Goal: Transaction & Acquisition: Purchase product/service

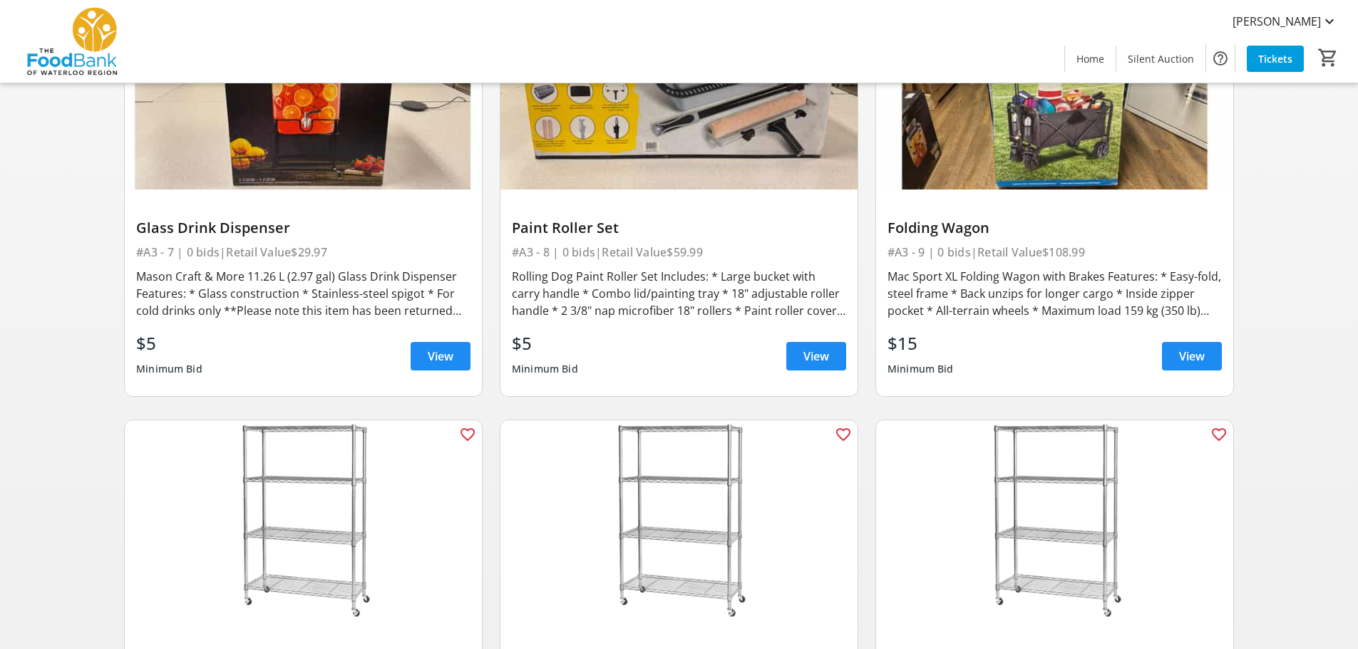
scroll to position [738, 0]
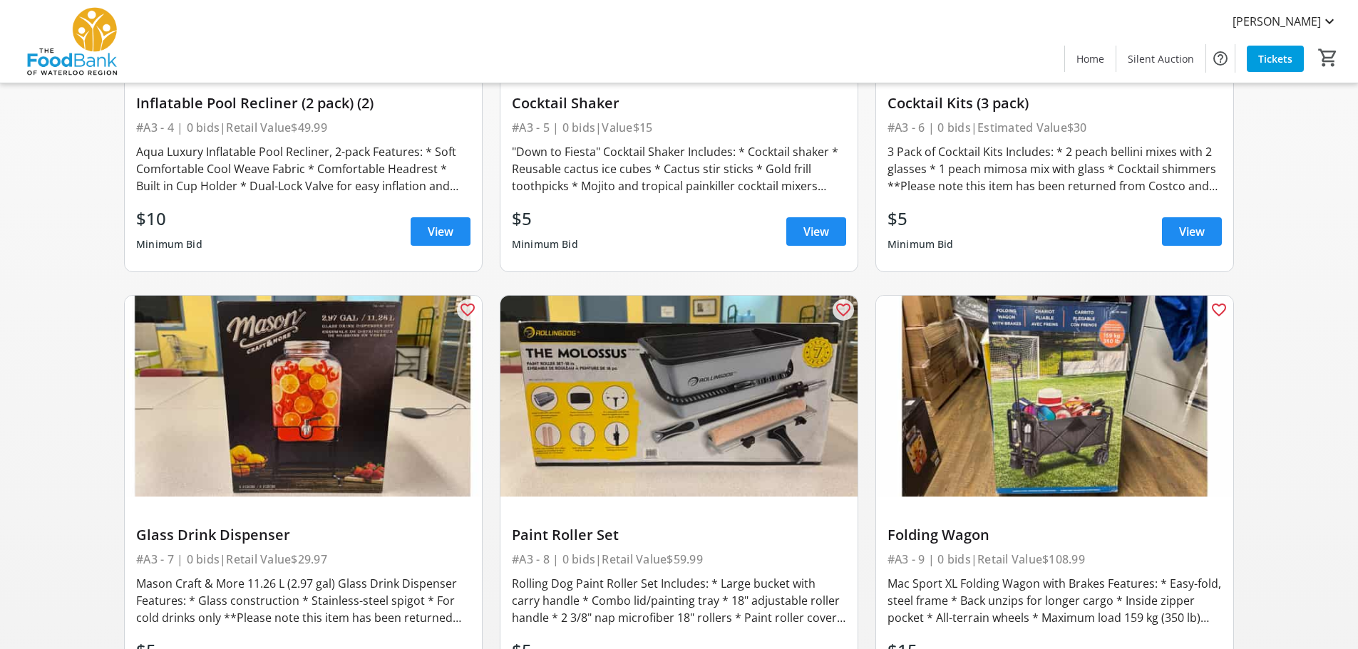
drag, startPoint x: 1364, startPoint y: 400, endPoint x: 1310, endPoint y: 112, distance: 292.8
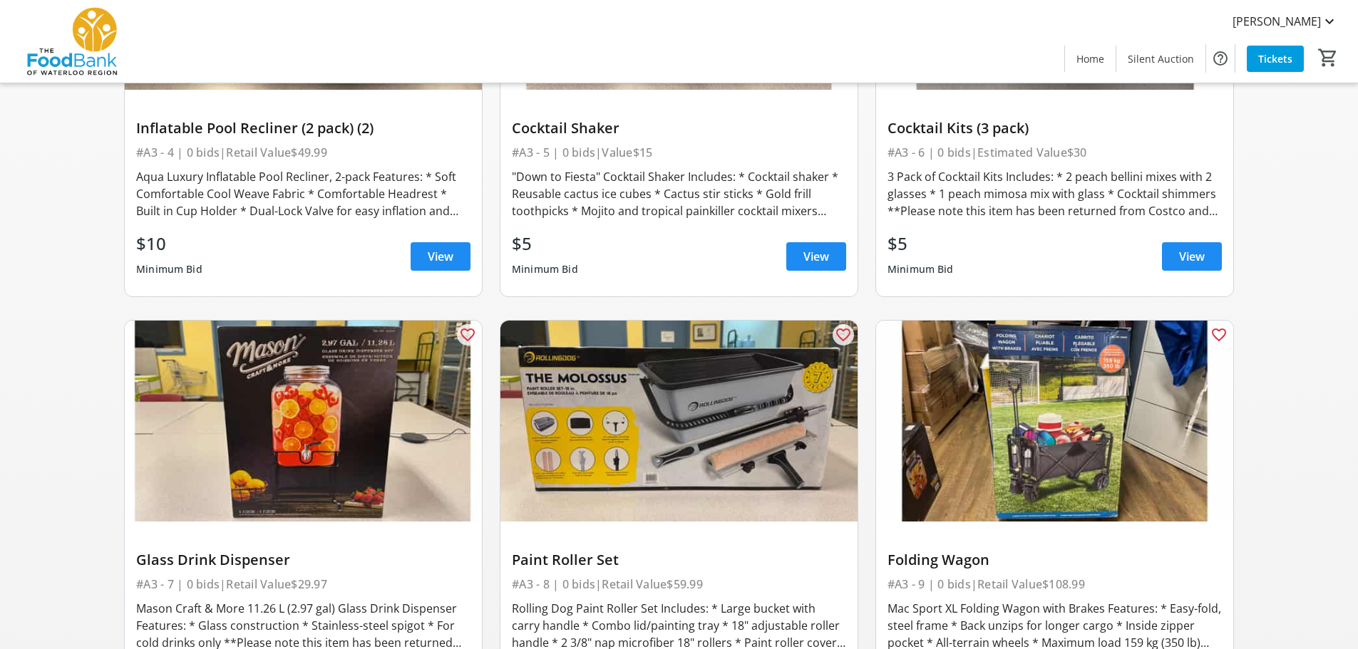
scroll to position [784, 0]
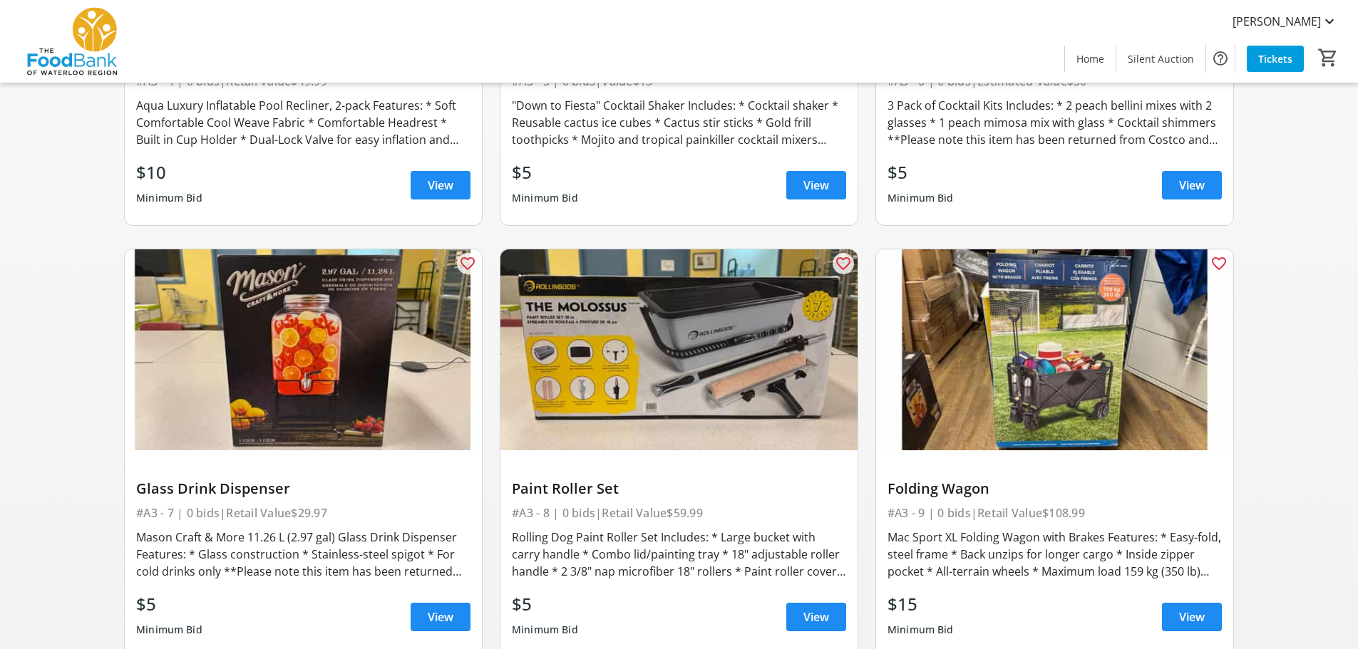
click at [813, 617] on span "View" at bounding box center [816, 617] width 26 height 17
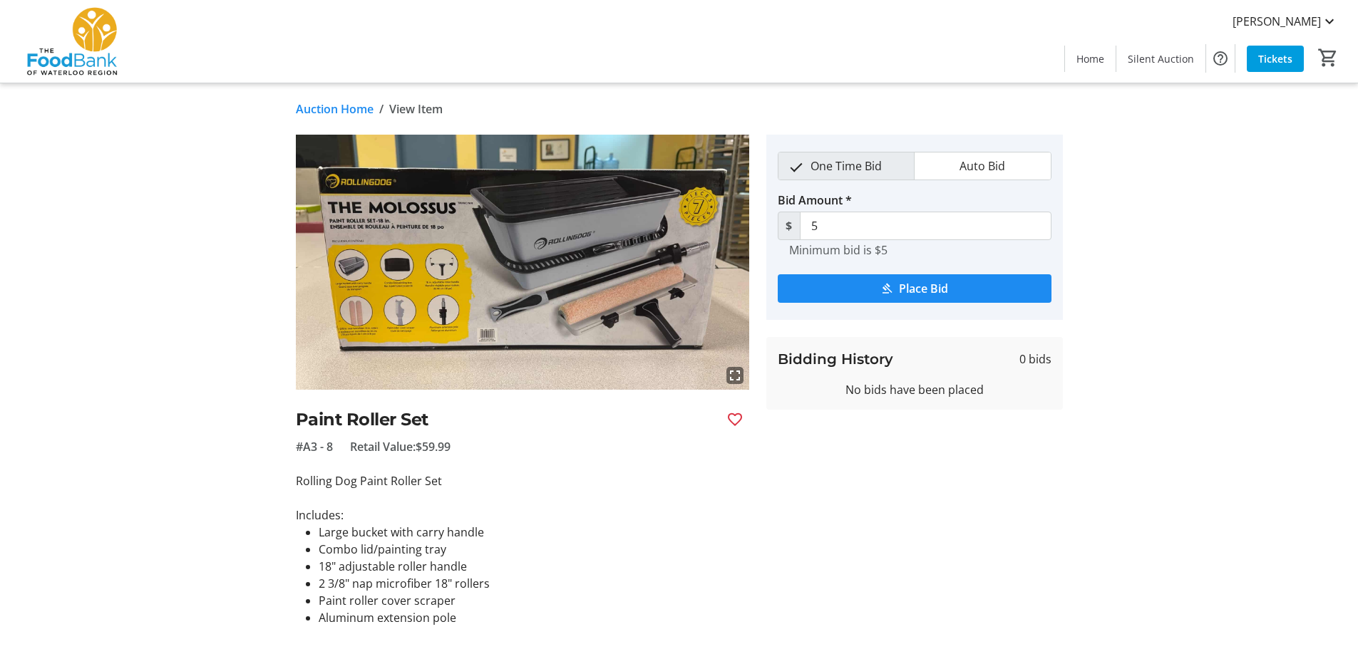
click at [926, 287] on span "Place Bid" at bounding box center [923, 288] width 49 height 17
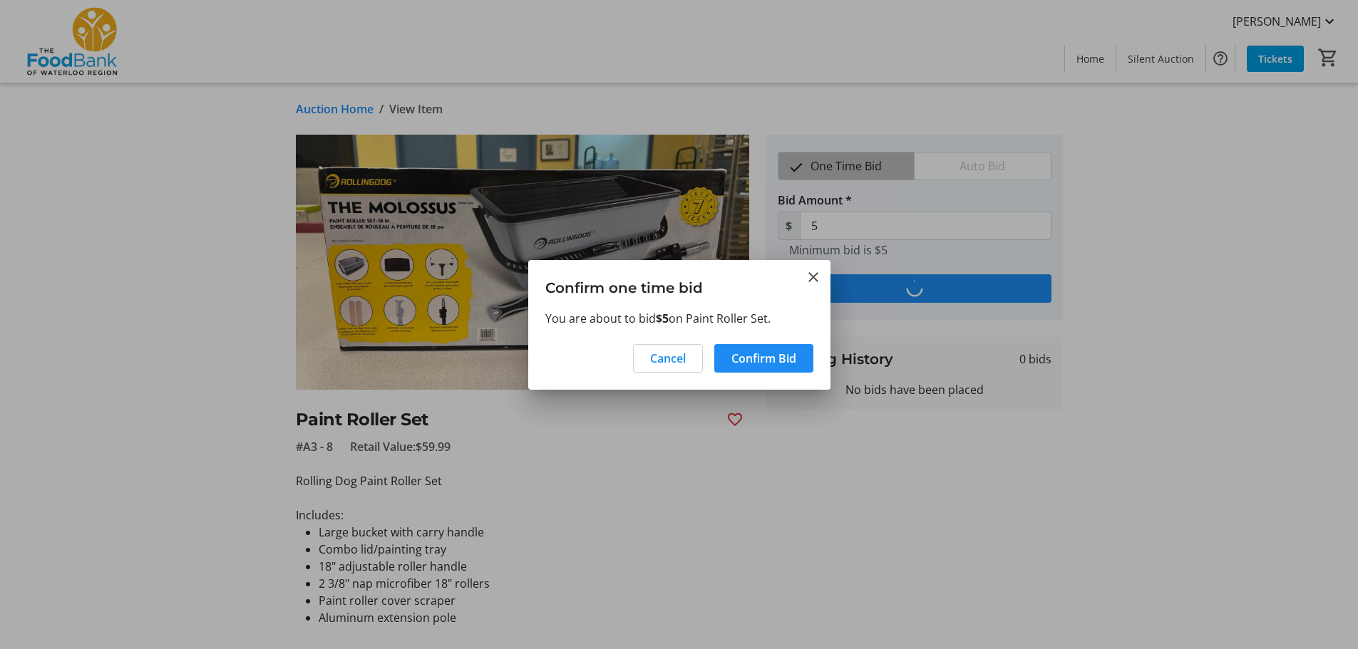
click at [773, 361] on span "Confirm Bid" at bounding box center [763, 358] width 65 height 17
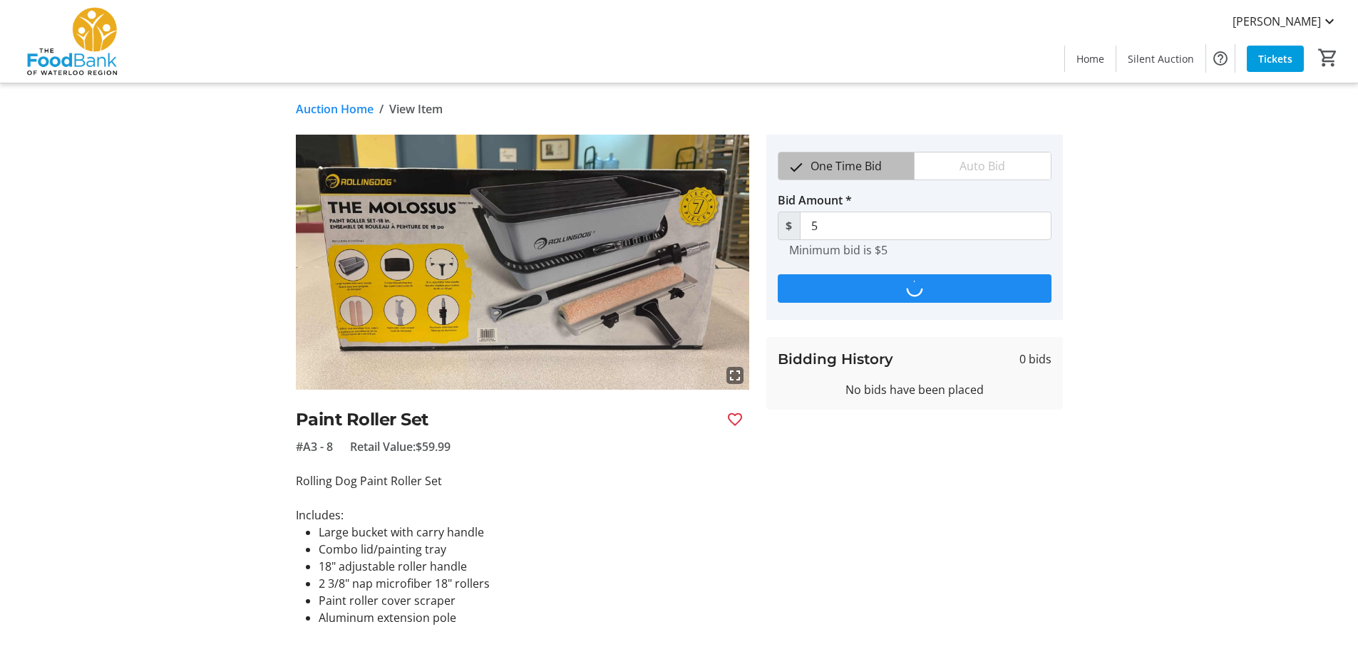
type input "10"
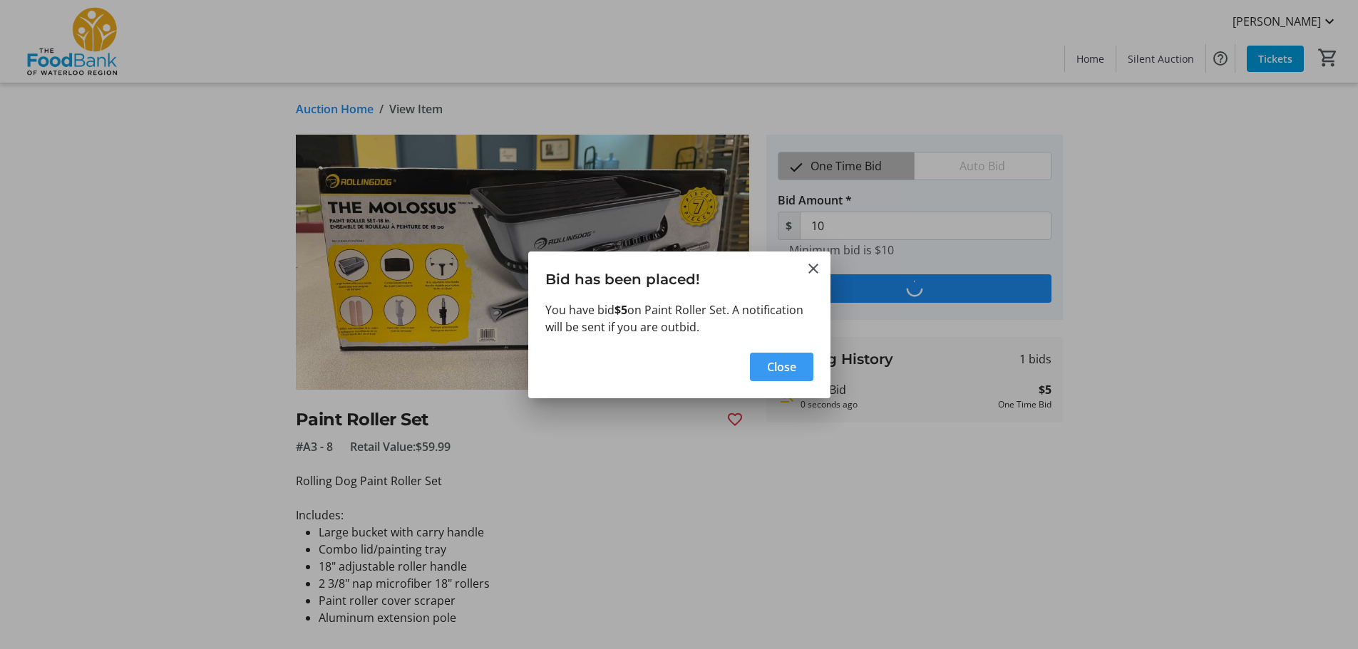
click at [785, 360] on span "Close" at bounding box center [781, 366] width 29 height 17
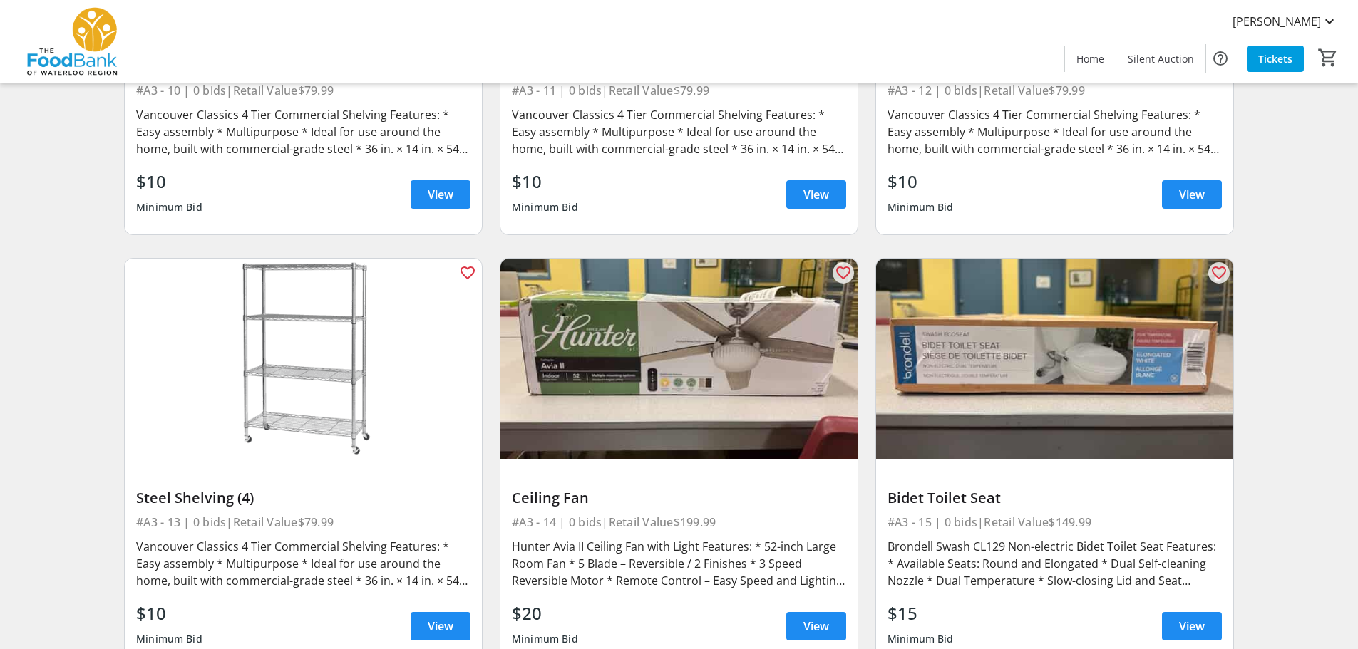
scroll to position [1710, 0]
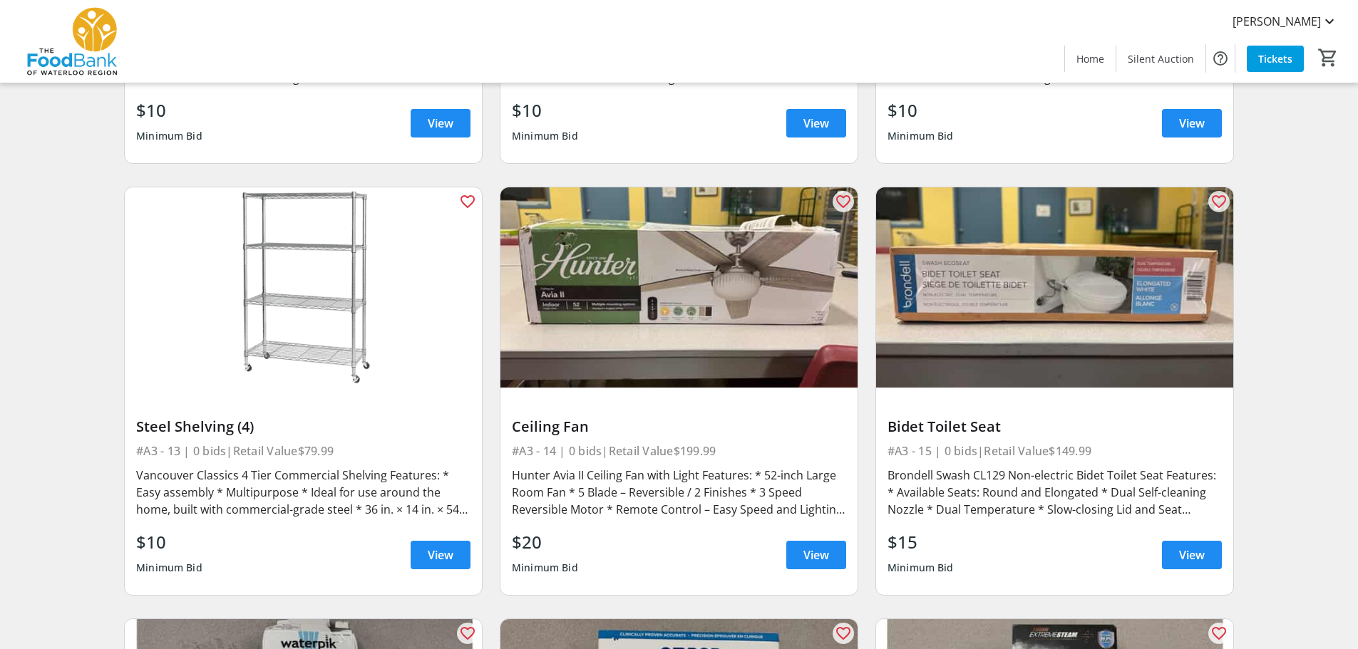
click at [821, 557] on span "View" at bounding box center [816, 555] width 26 height 17
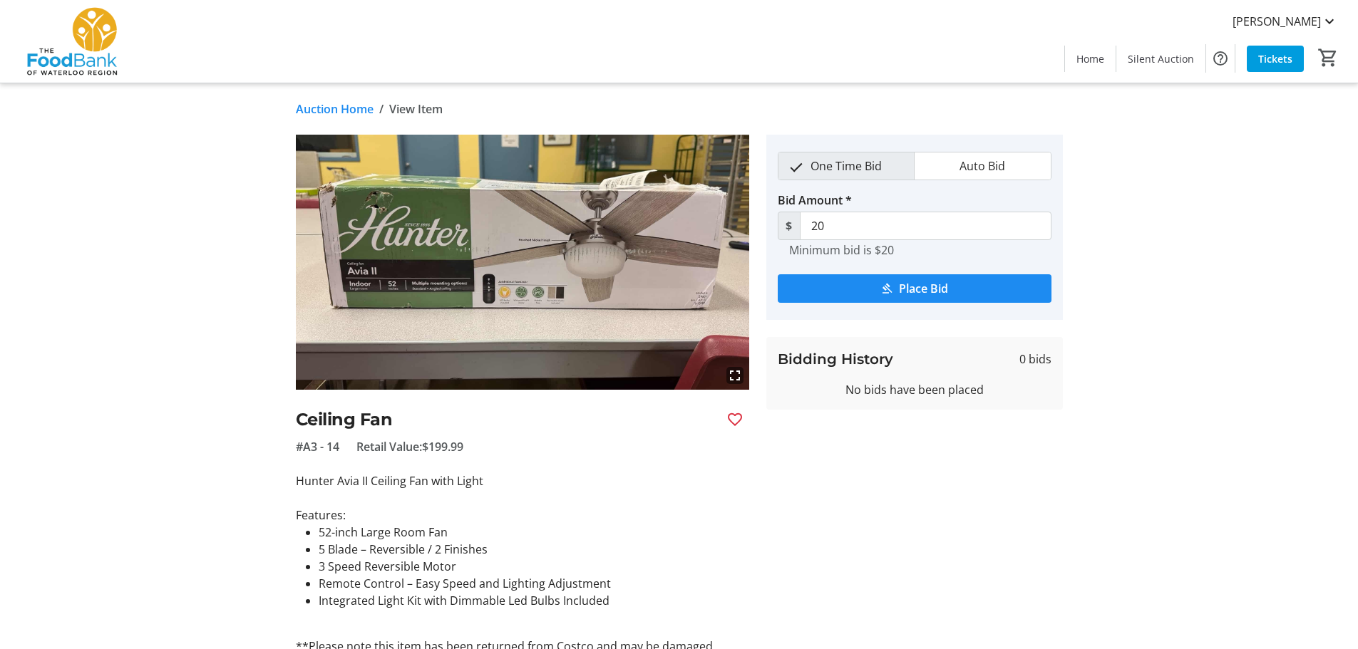
scroll to position [71, 0]
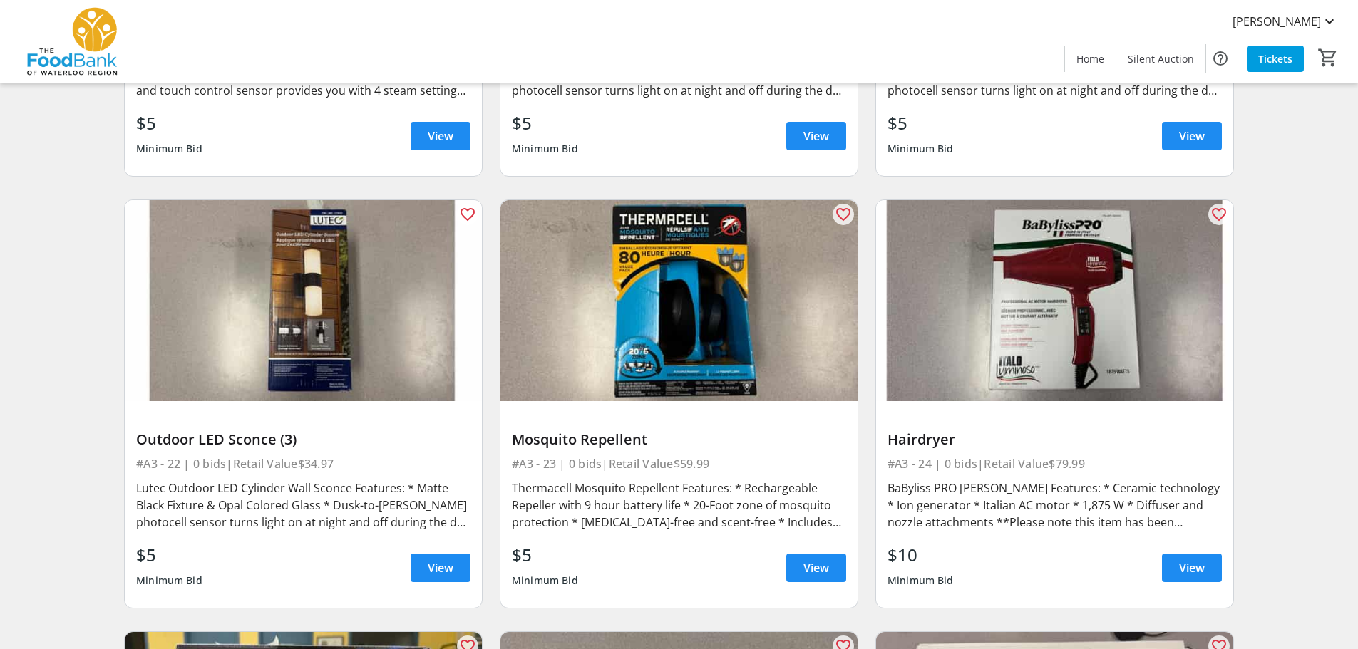
scroll to position [3064, 0]
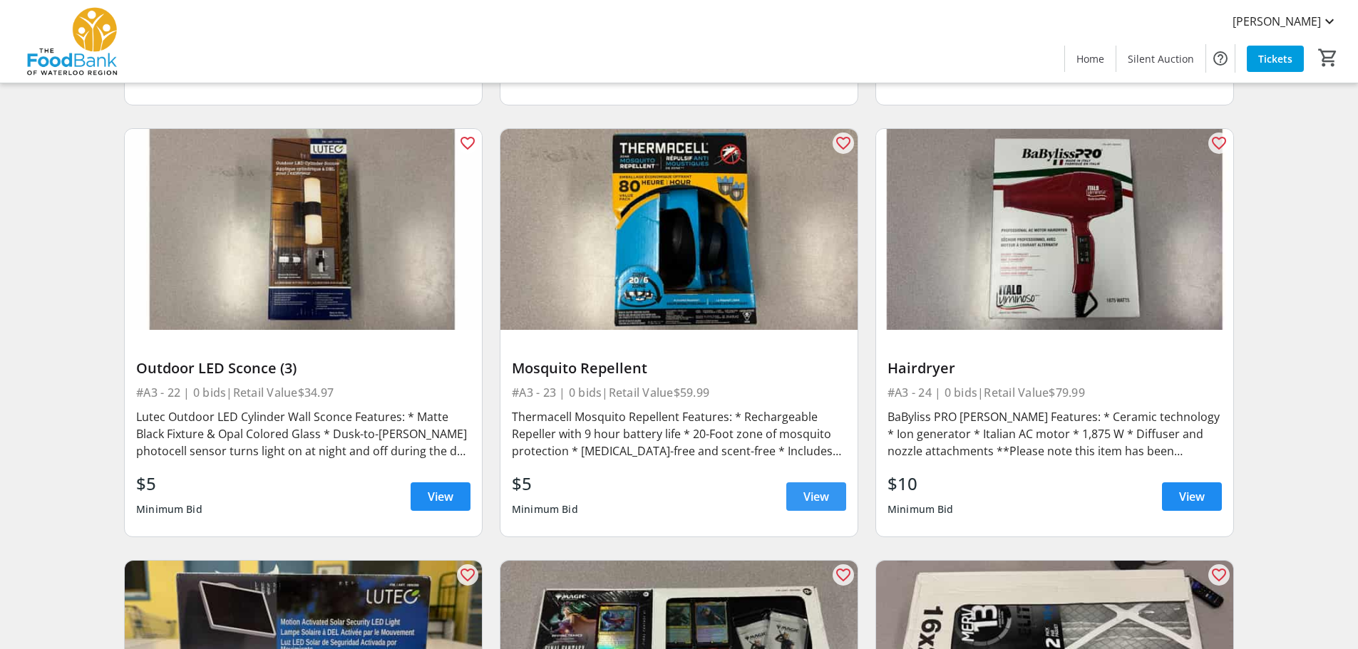
click at [813, 491] on span "View" at bounding box center [816, 496] width 26 height 17
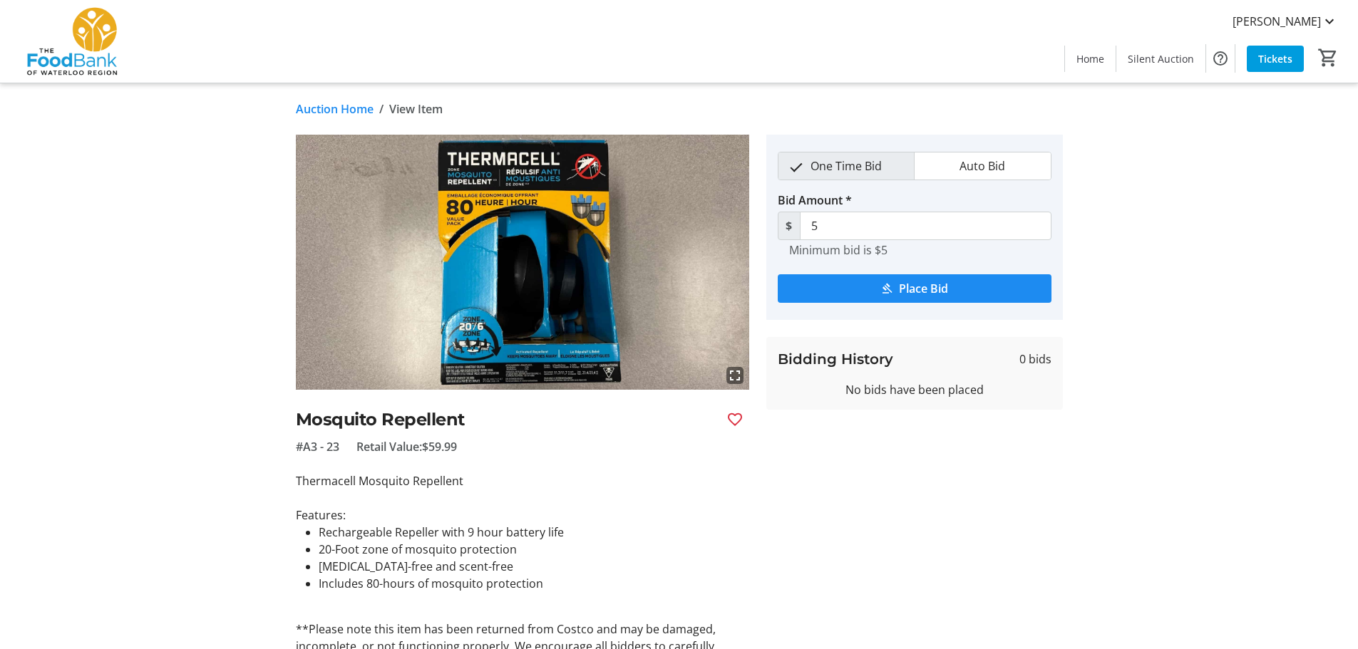
click at [914, 286] on span "Place Bid" at bounding box center [923, 288] width 49 height 17
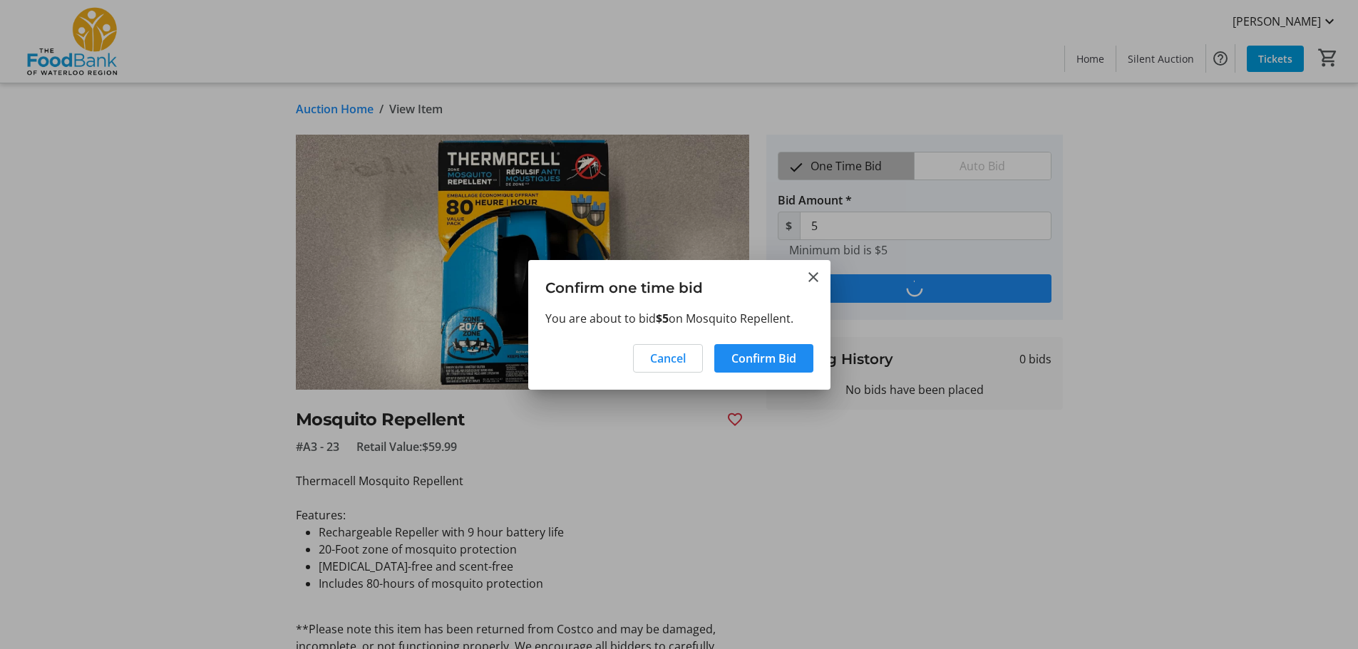
click at [770, 358] on span "Confirm Bid" at bounding box center [763, 358] width 65 height 17
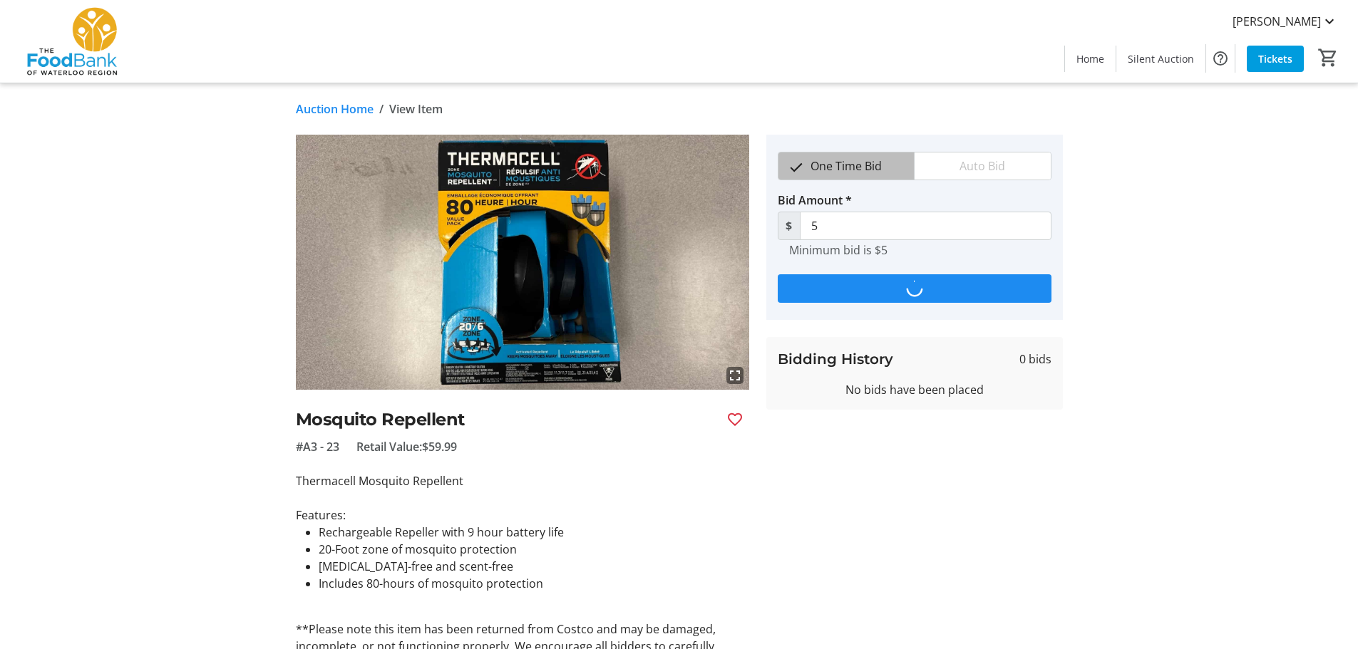
type input "10"
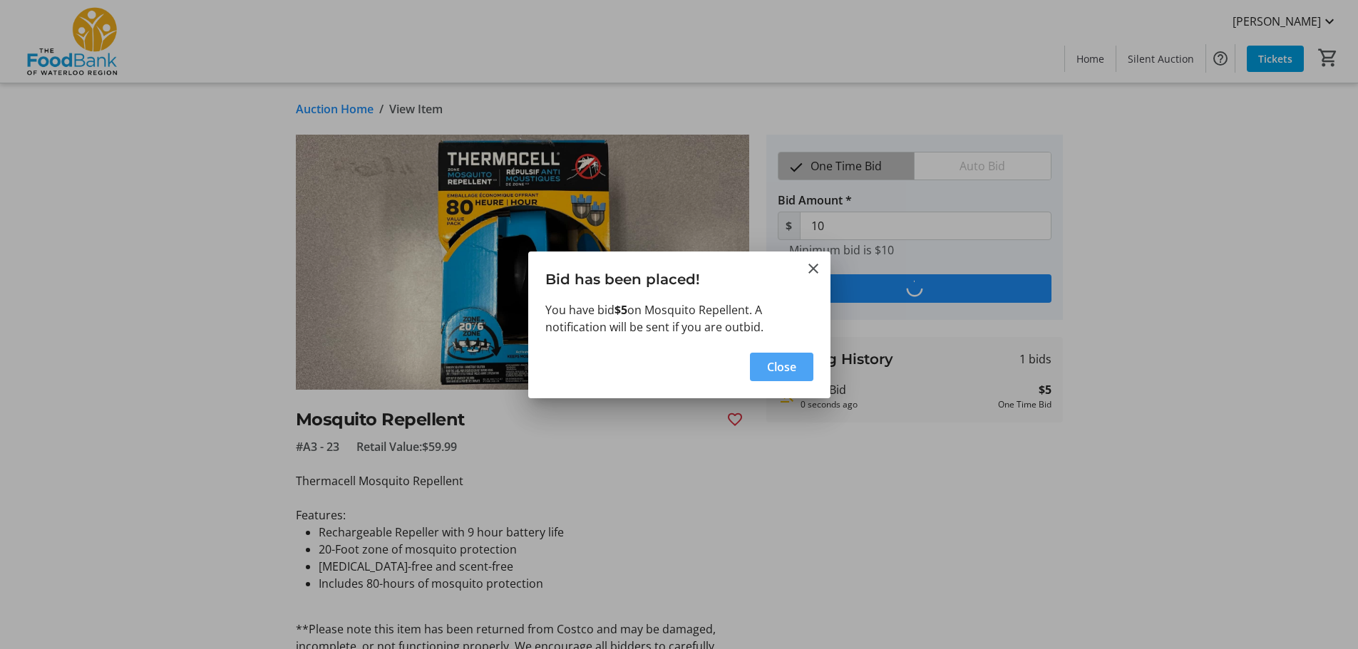
click at [794, 372] on span "Close" at bounding box center [781, 366] width 29 height 17
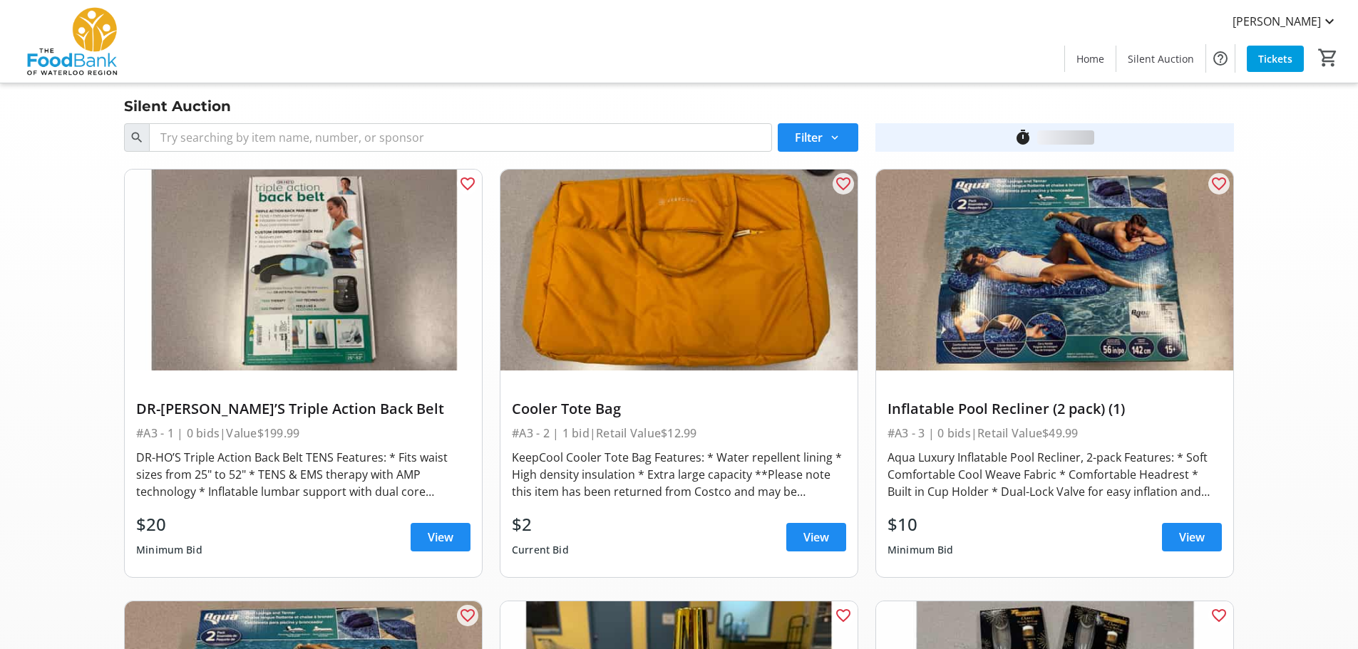
scroll to position [3064, 0]
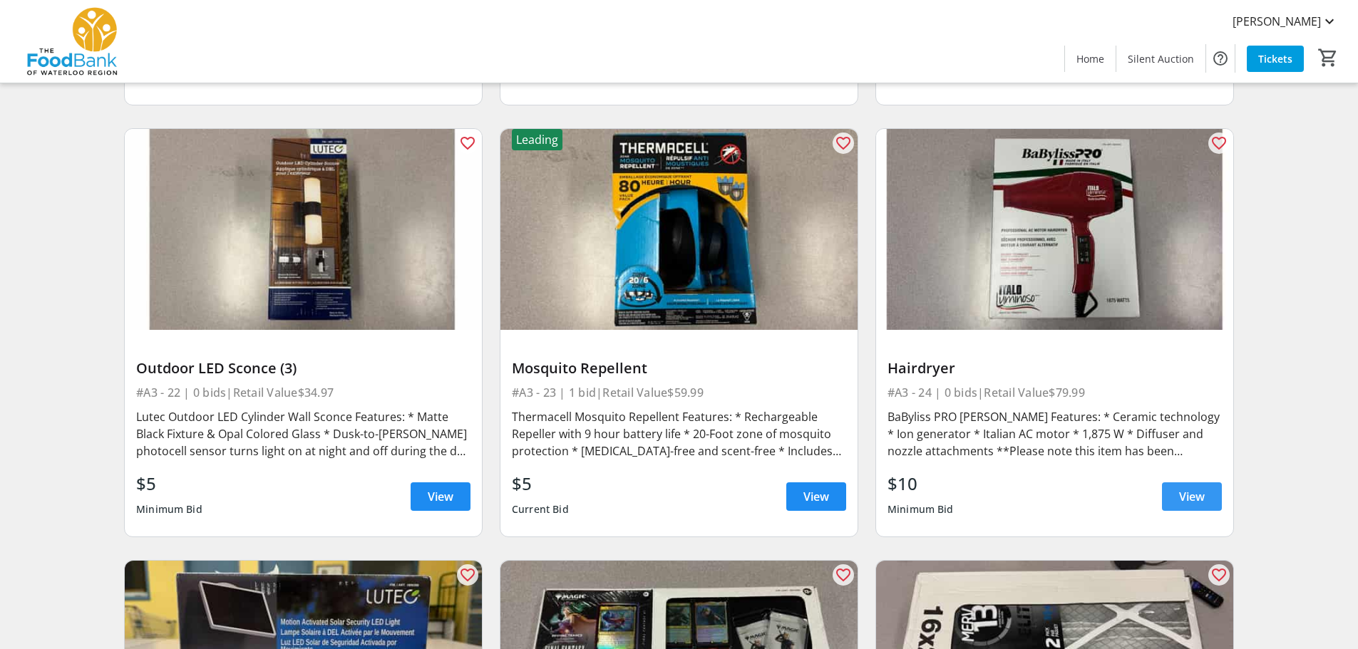
click at [1194, 492] on span "View" at bounding box center [1192, 496] width 26 height 17
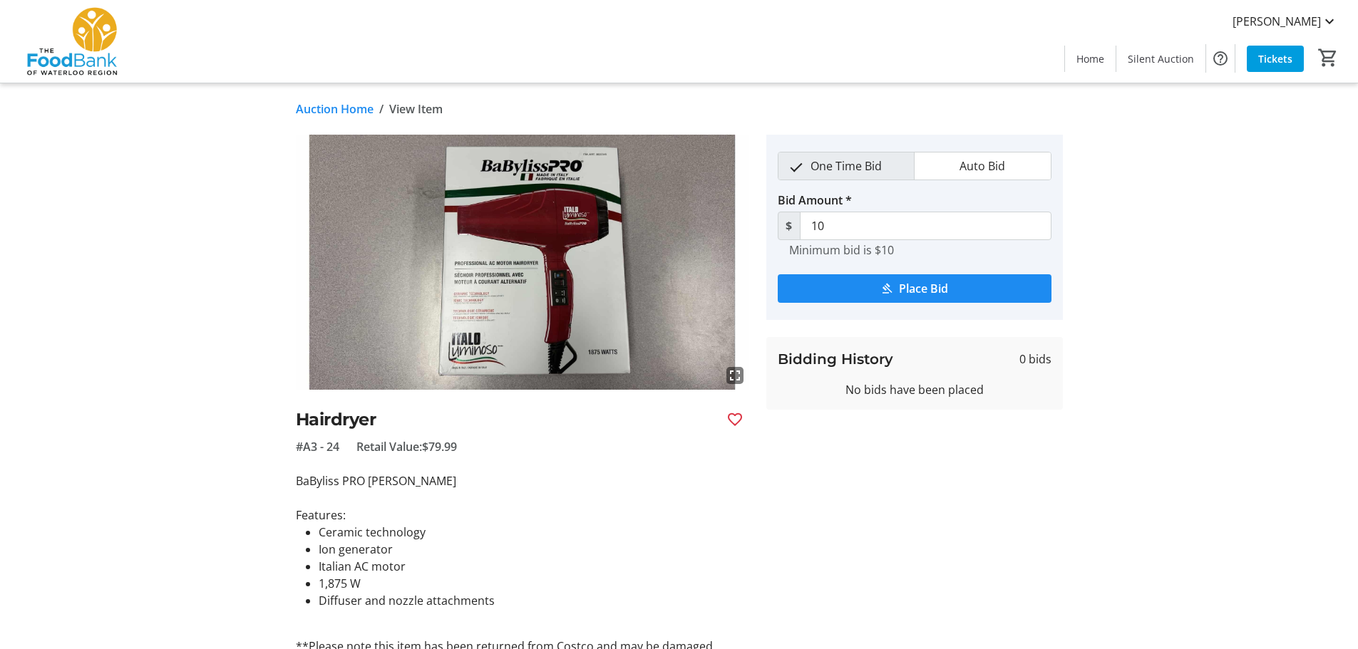
click at [853, 291] on span "submit" at bounding box center [914, 289] width 274 height 34
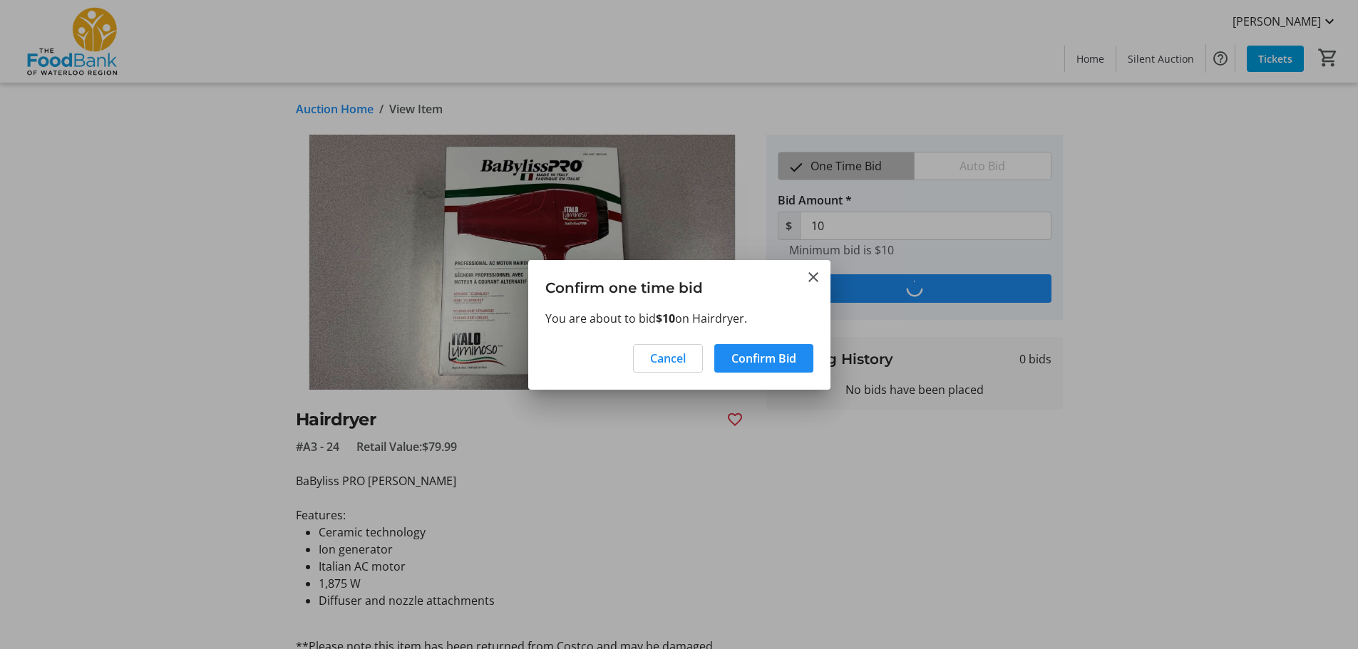
click at [758, 361] on span "Confirm Bid" at bounding box center [763, 358] width 65 height 17
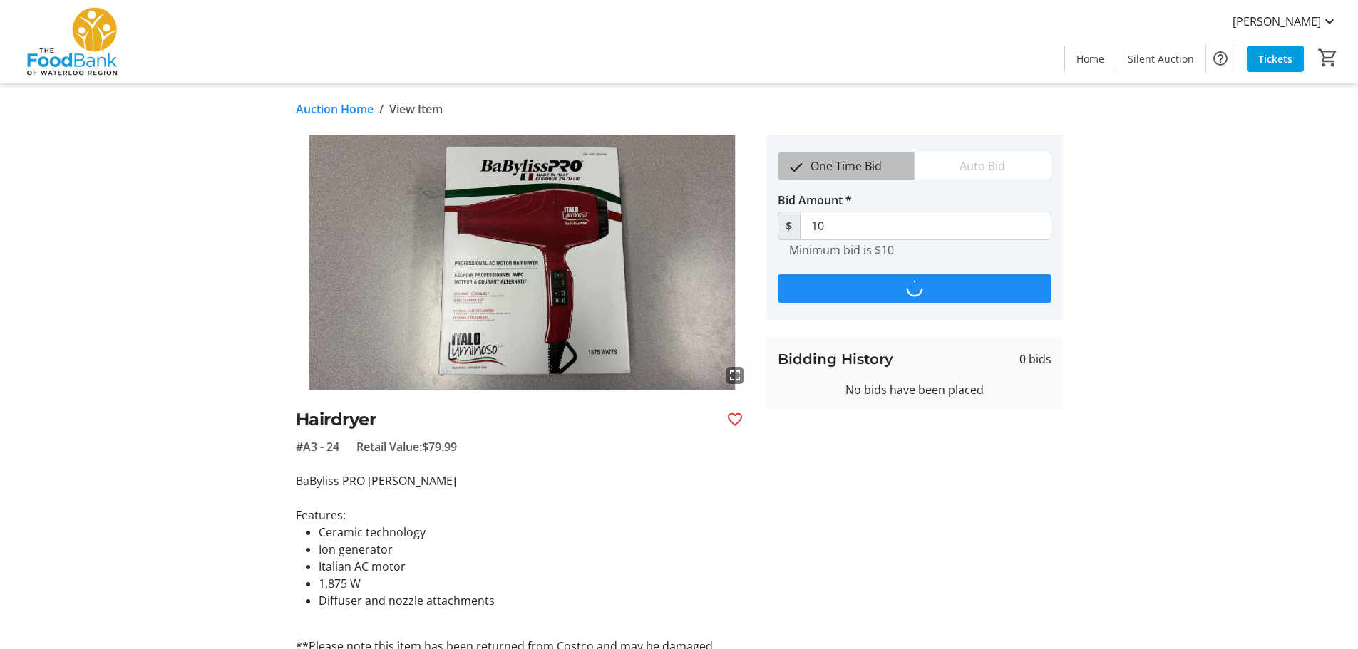
type input "15"
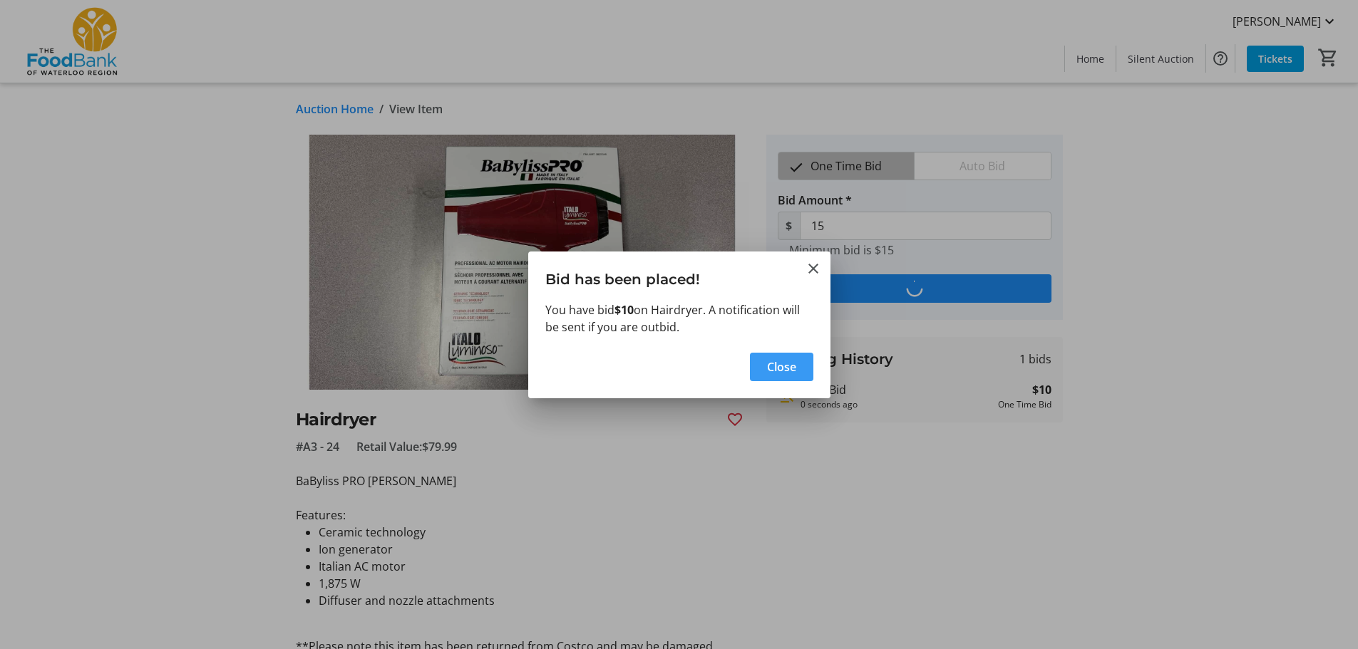
click at [796, 368] on span "button" at bounding box center [781, 367] width 63 height 34
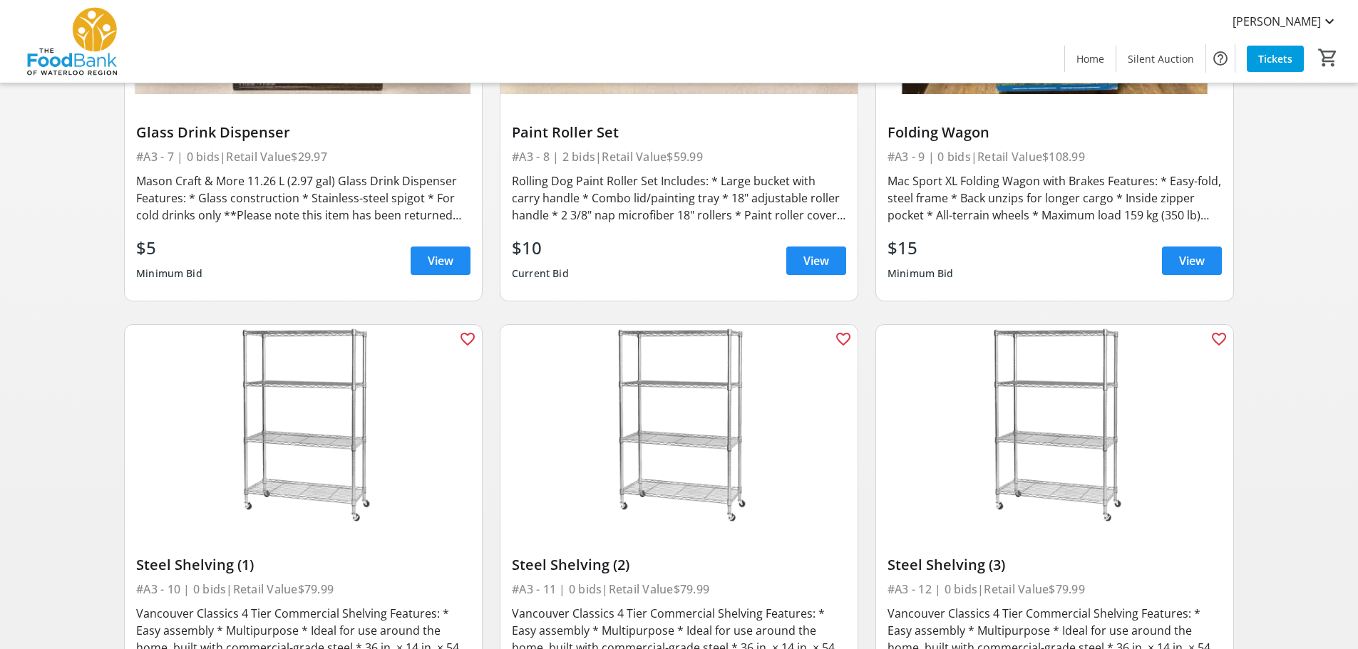
scroll to position [998, 0]
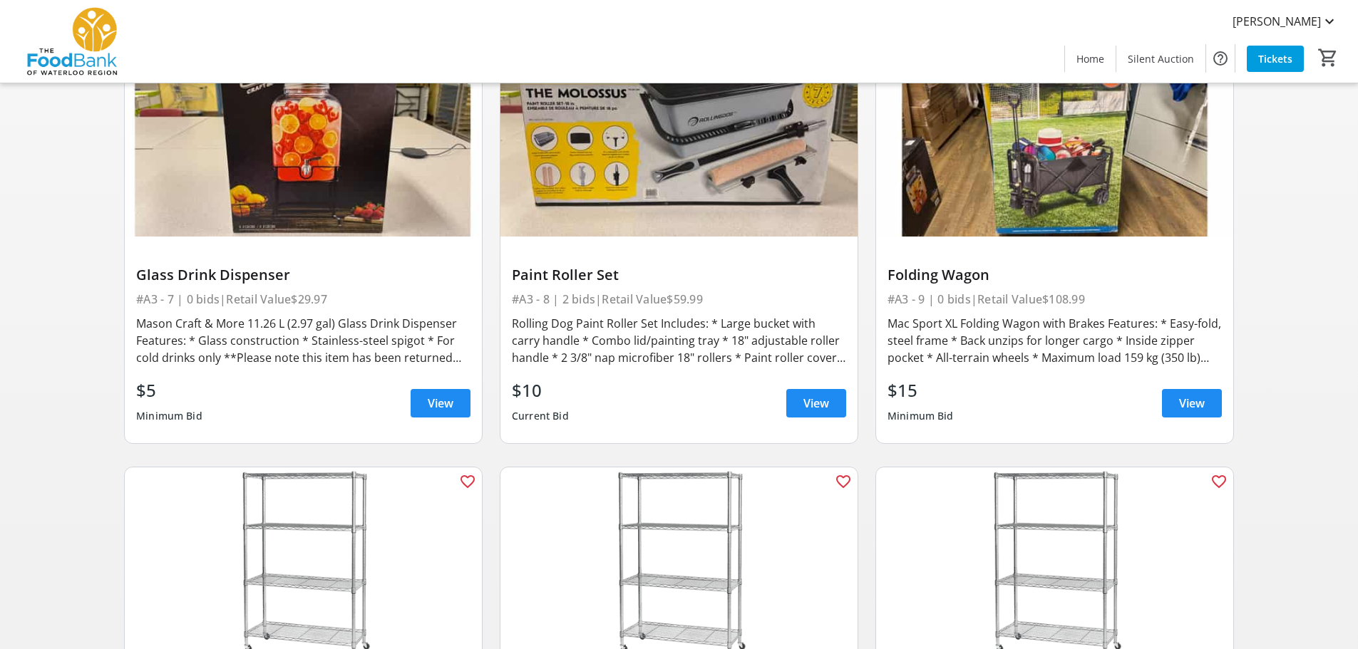
click at [820, 398] on span "View" at bounding box center [816, 403] width 26 height 17
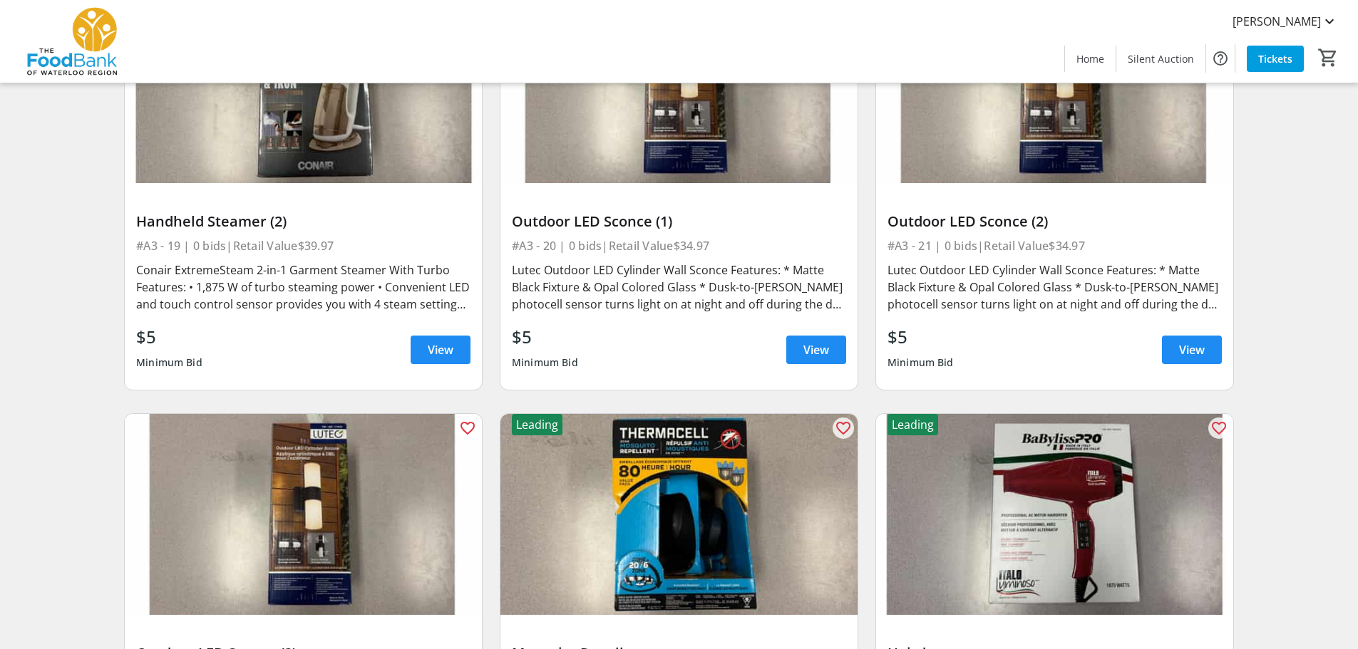
scroll to position [3136, 0]
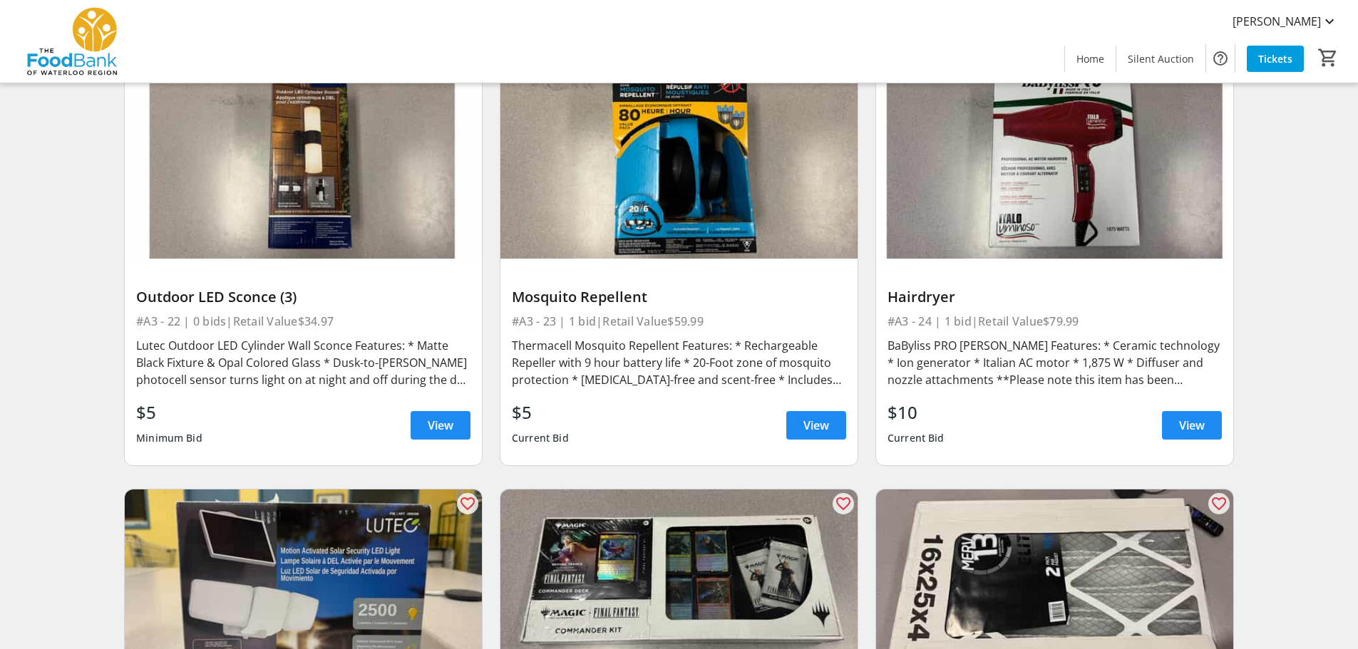
click at [1190, 424] on span "View" at bounding box center [1192, 425] width 26 height 17
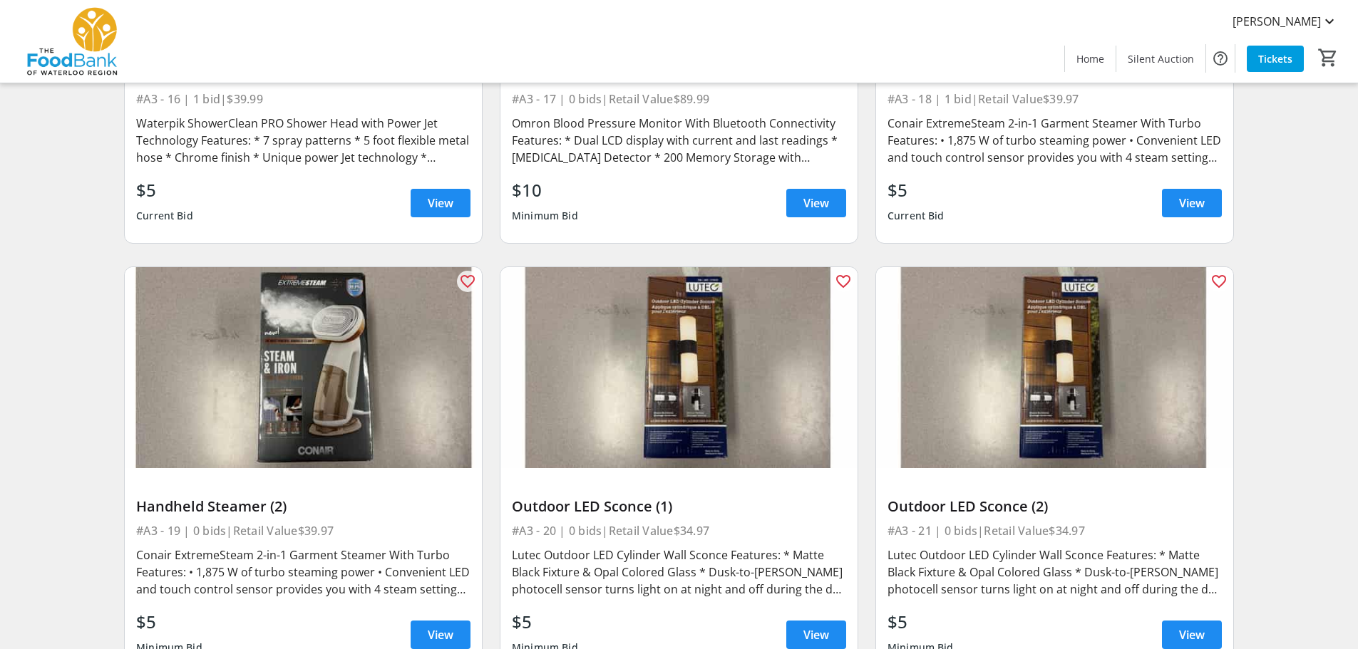
scroll to position [2209, 0]
